Goal: Information Seeking & Learning: Learn about a topic

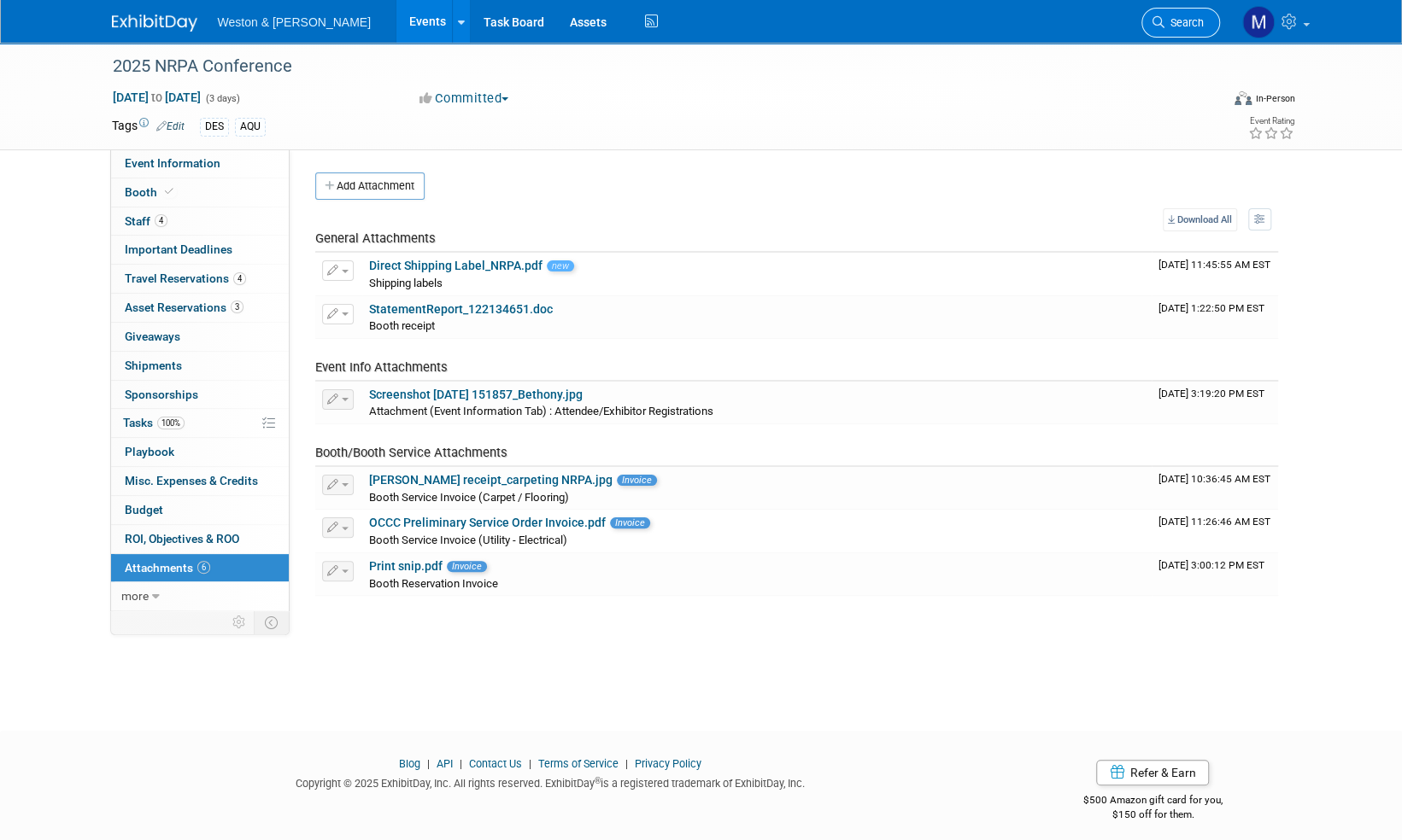
click at [1191, 22] on span "Search" at bounding box center [1183, 22] width 39 height 13
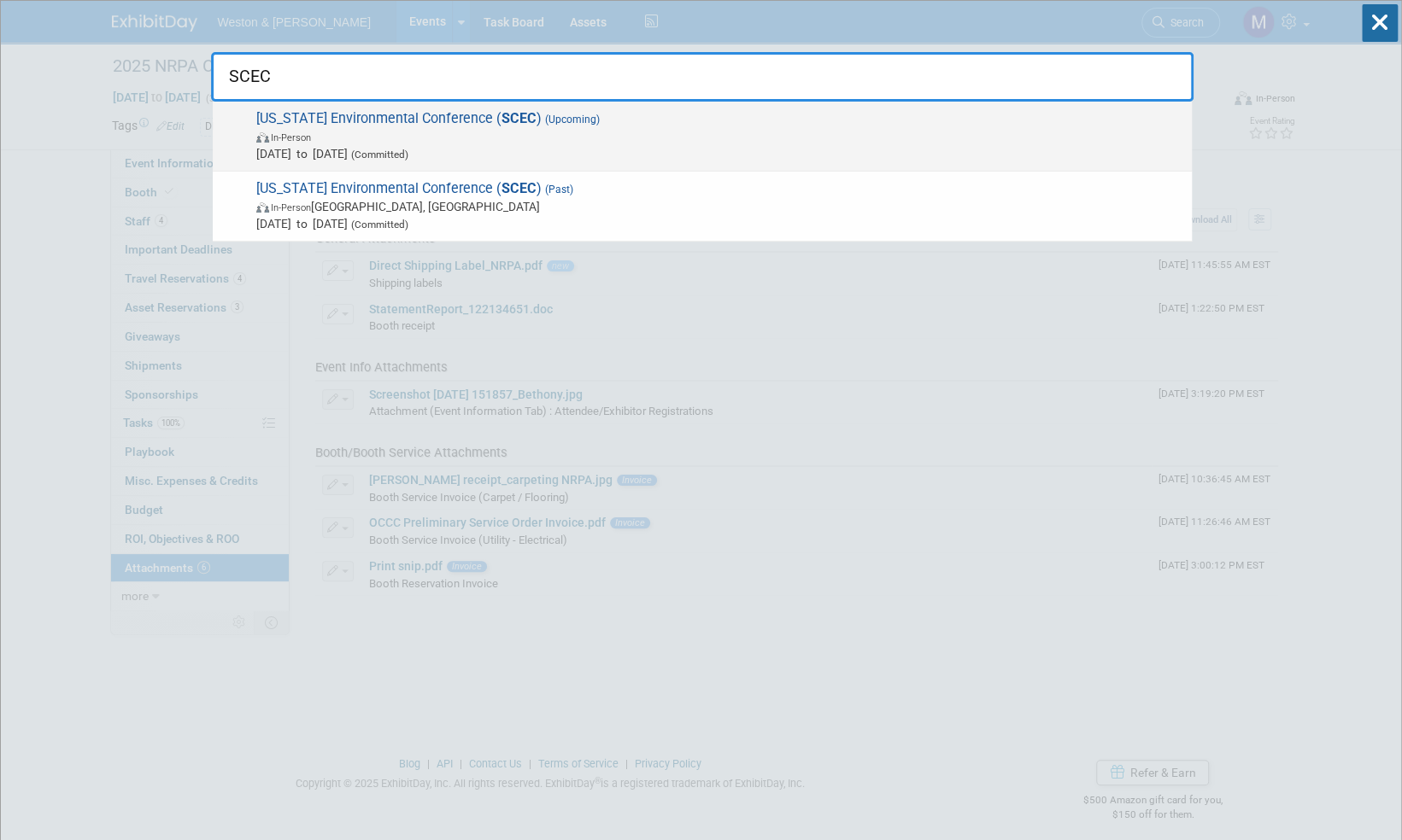
type input "SCEC"
click at [438, 116] on span "[US_STATE] Environmental Conference ( SCEC ) (Upcoming) In-Person [DATE] to [DA…" at bounding box center [716, 136] width 932 height 52
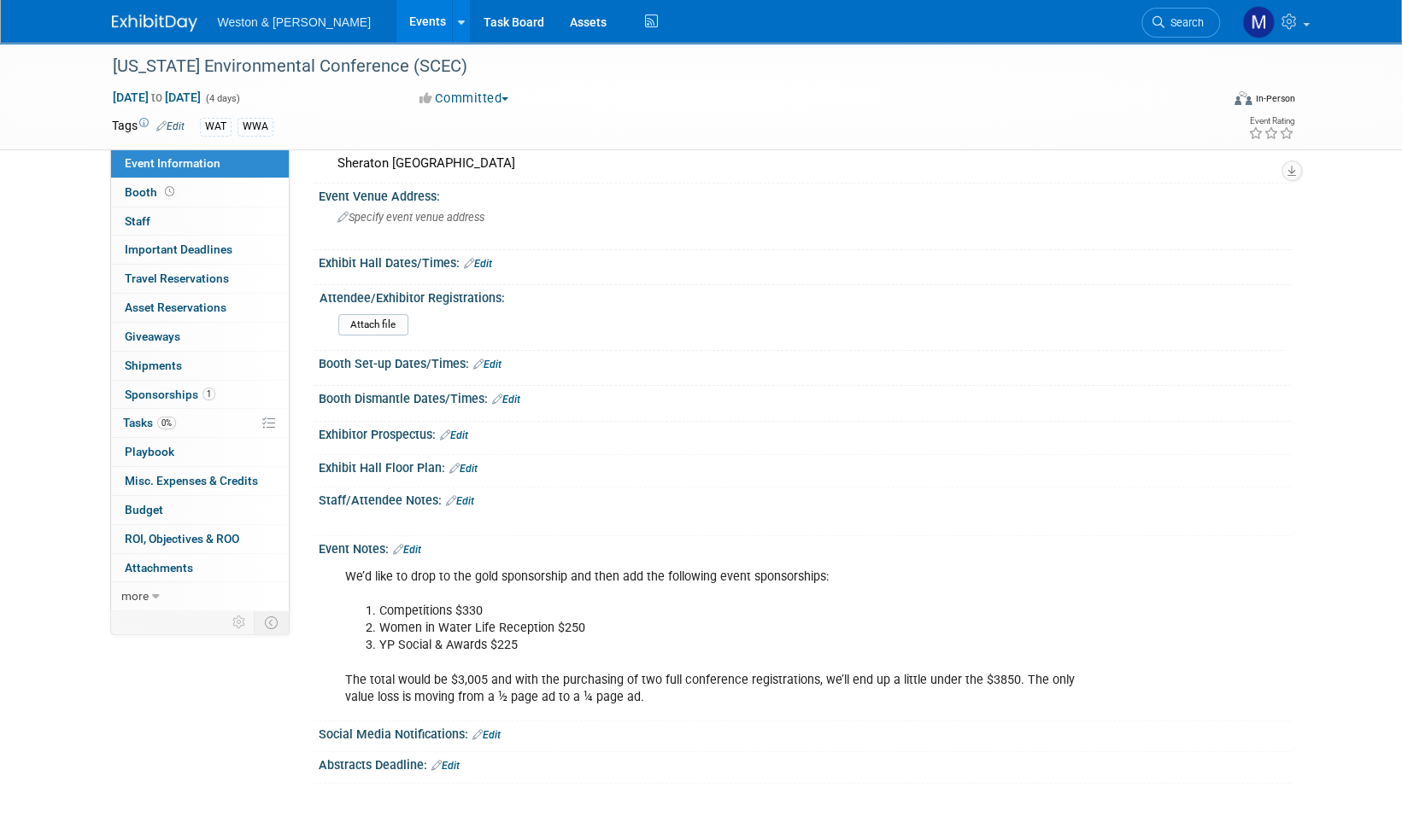
scroll to position [171, 0]
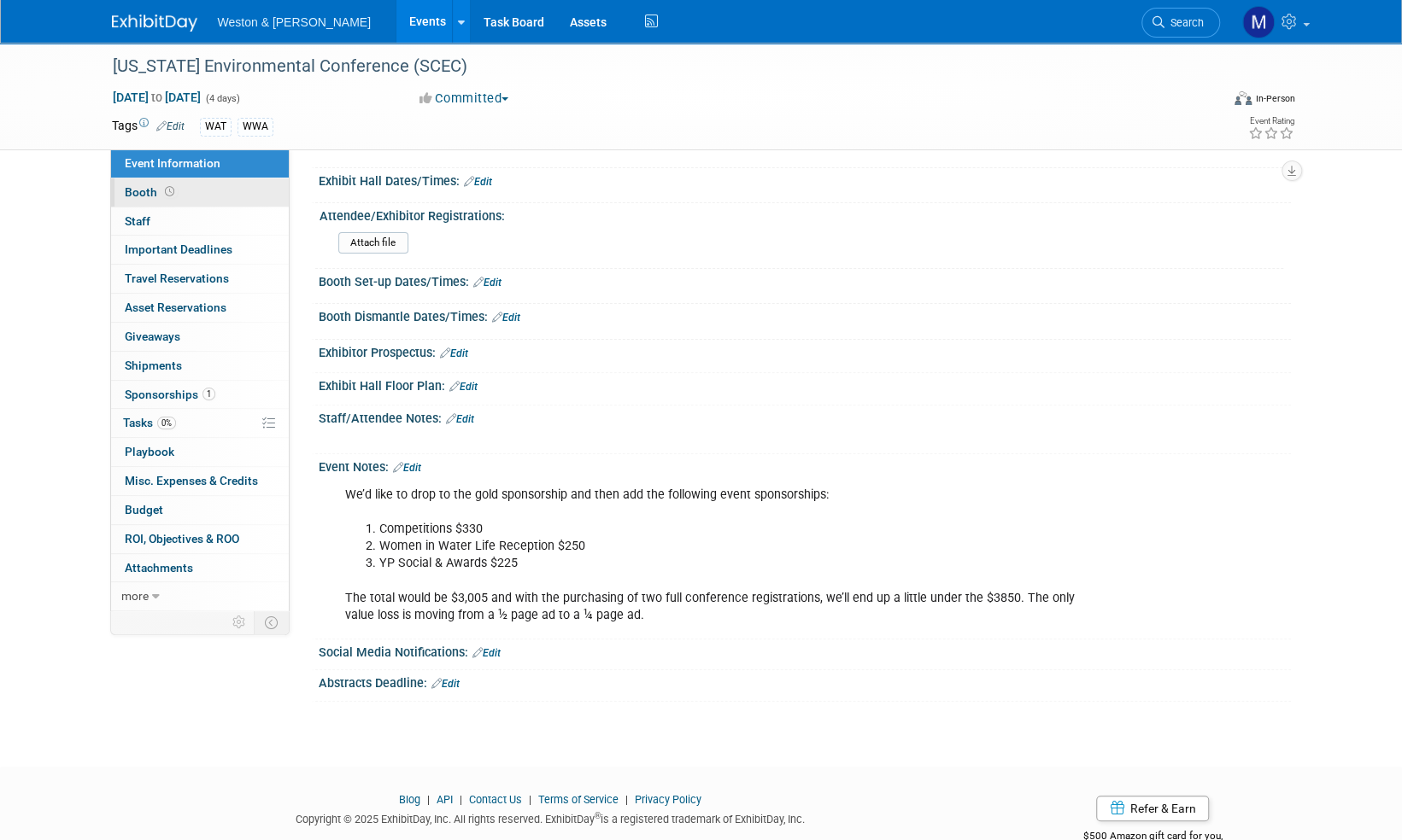
click at [144, 192] on span "Booth" at bounding box center [151, 192] width 53 height 14
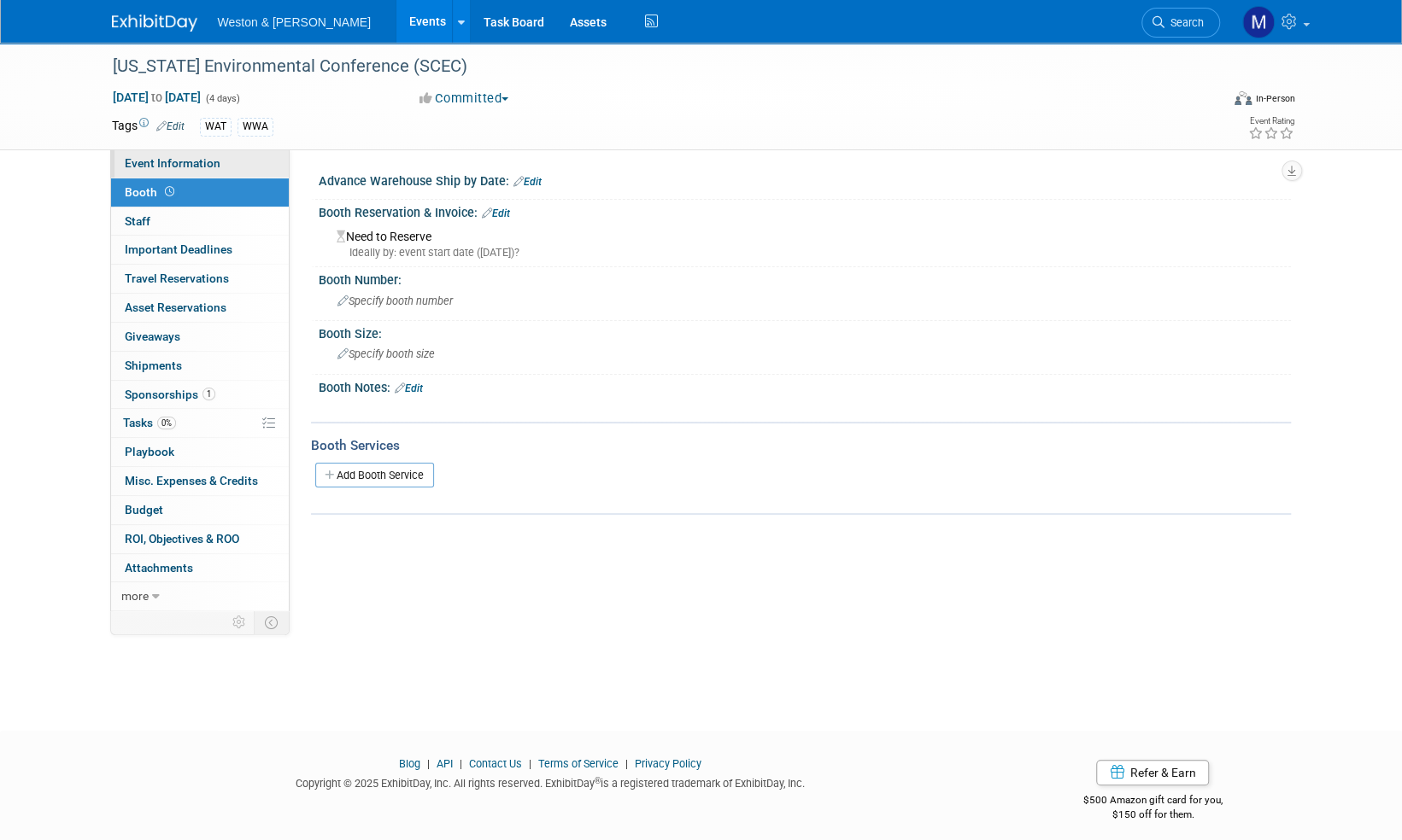
click at [168, 162] on span "Event Information" at bounding box center [173, 163] width 96 height 14
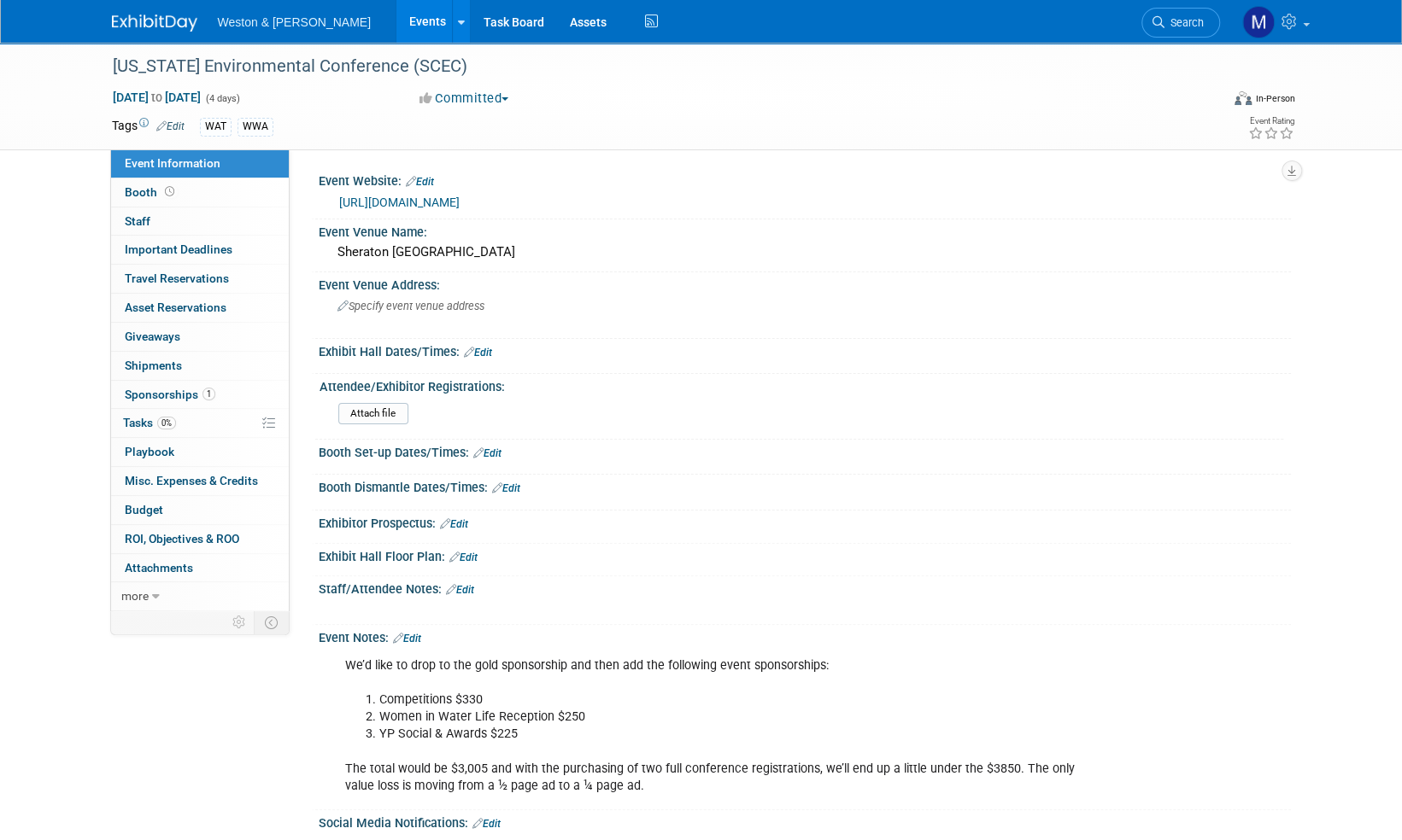
click at [164, 19] on img at bounding box center [154, 23] width 85 height 17
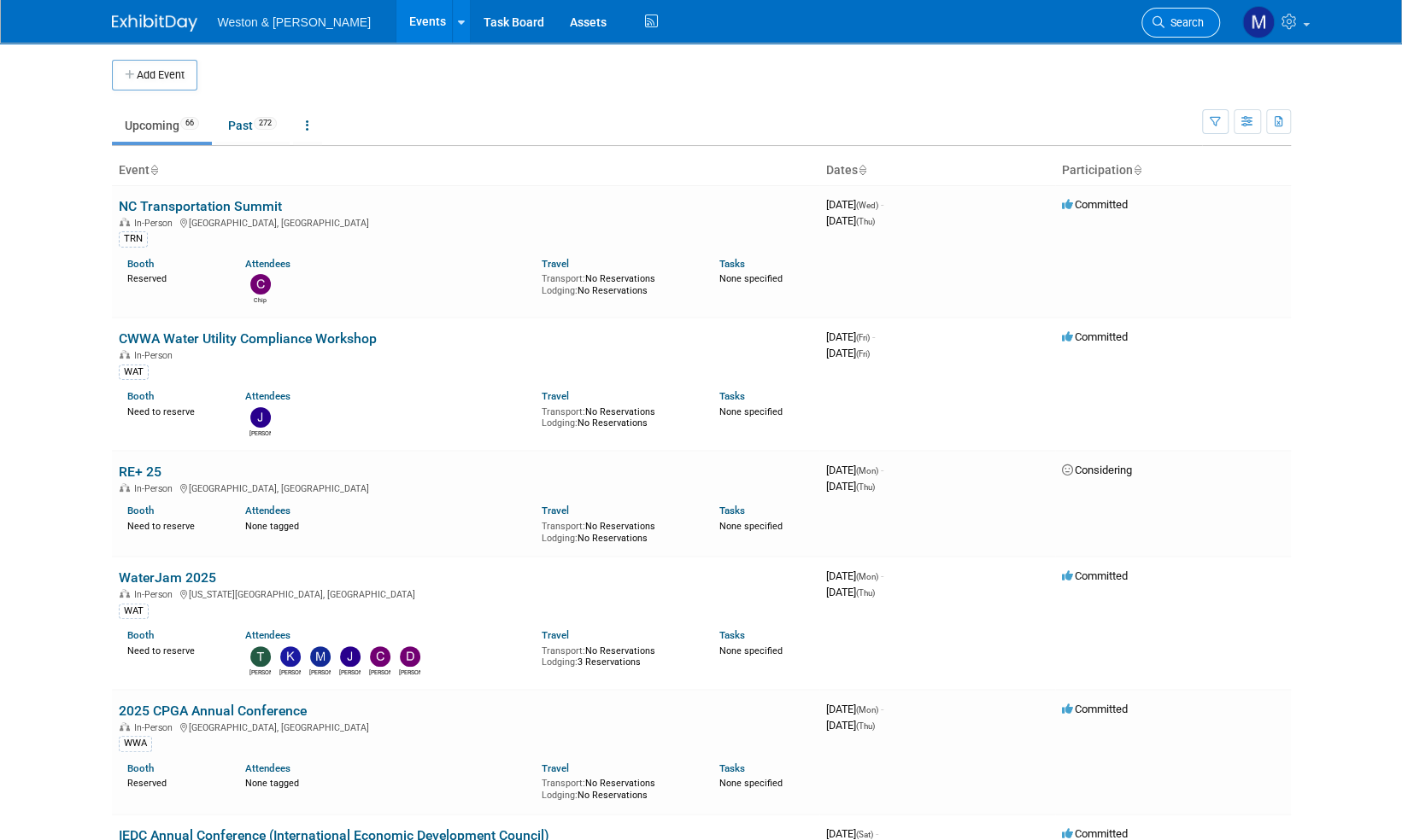
click at [1187, 23] on span "Search" at bounding box center [1183, 22] width 39 height 13
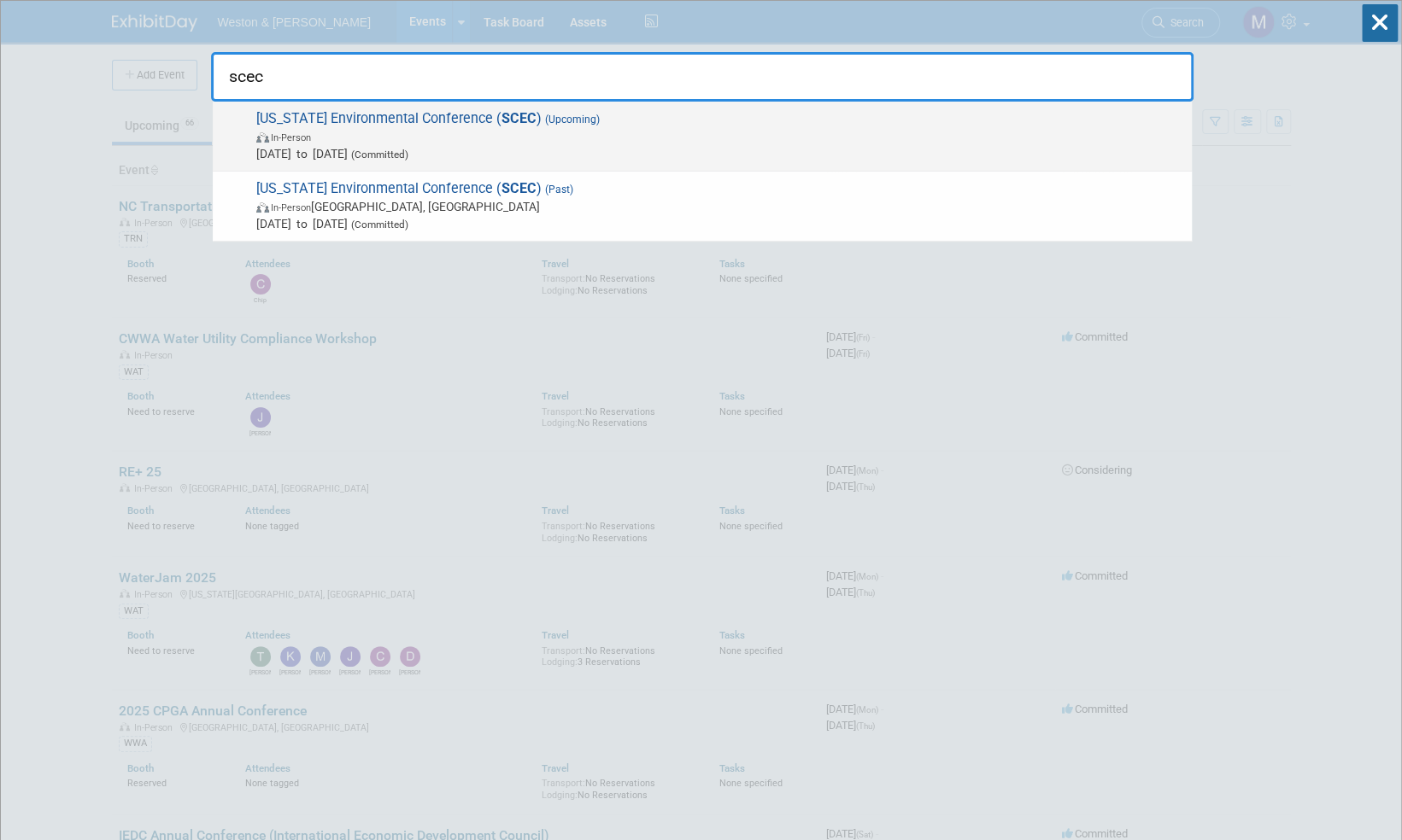
type input "scec"
click at [499, 120] on span "[US_STATE] Environmental Conference ( SCEC ) (Upcoming) In-Person [DATE] to [DA…" at bounding box center [716, 136] width 932 height 52
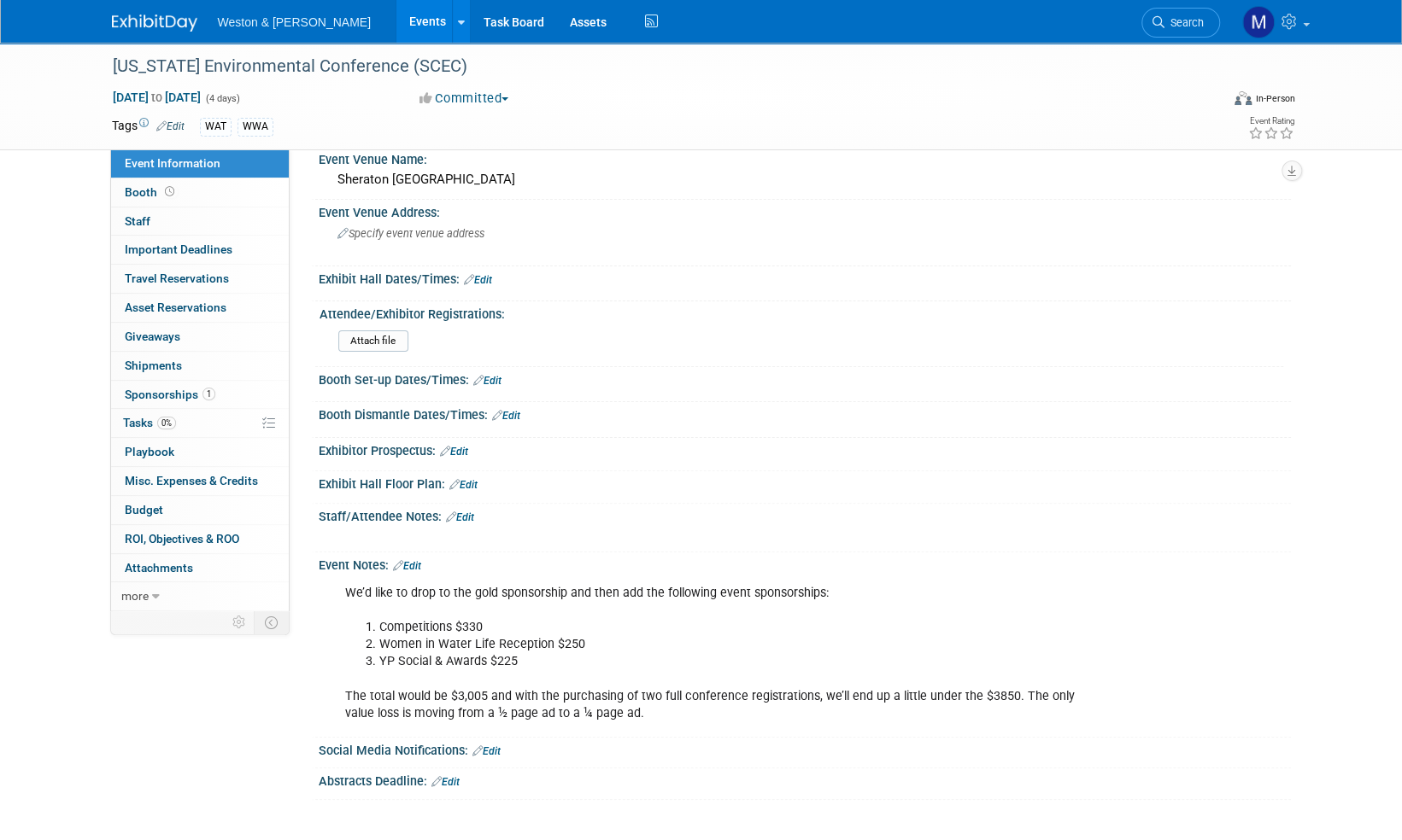
scroll to position [171, 0]
